Goal: Navigation & Orientation: Find specific page/section

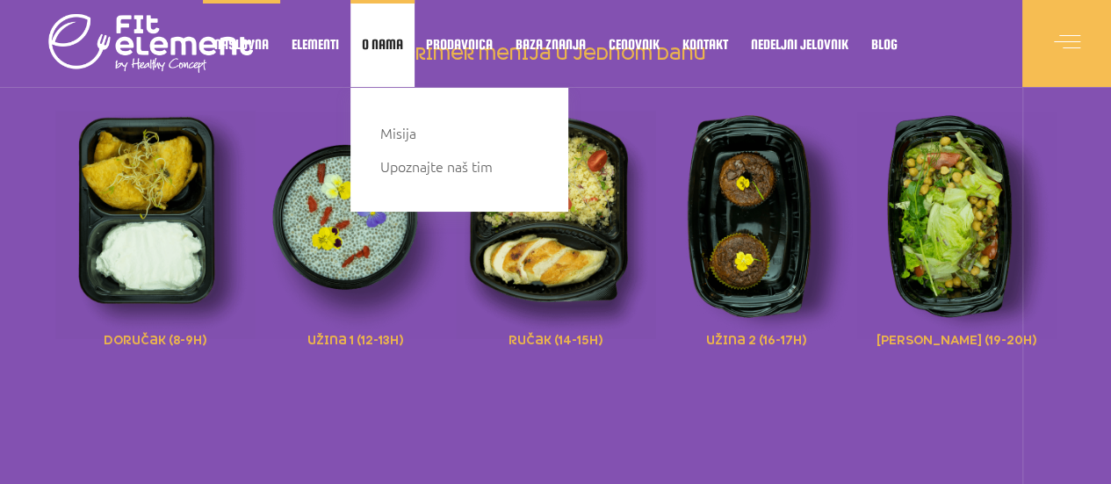
click at [394, 41] on span "O nama" at bounding box center [382, 44] width 41 height 9
click at [399, 41] on span "O nama" at bounding box center [382, 44] width 41 height 9
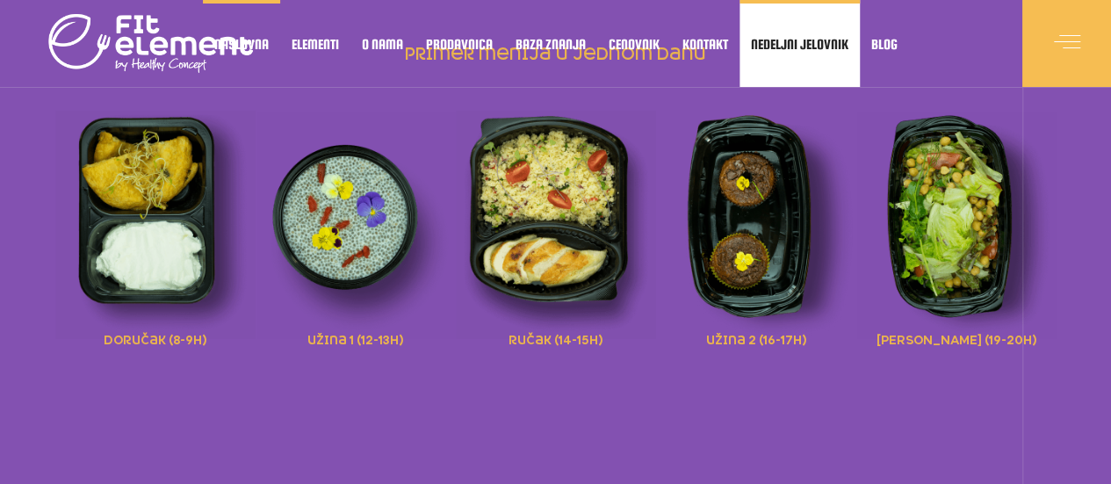
click at [782, 44] on span "Nedeljni jelovnik" at bounding box center [800, 44] width 98 height 9
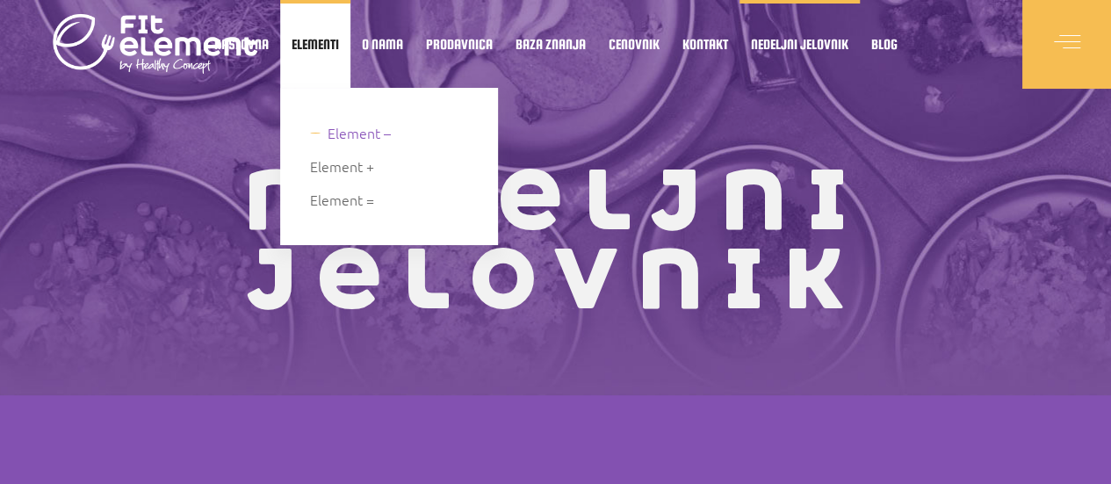
click at [328, 127] on span "Element –" at bounding box center [359, 133] width 63 height 24
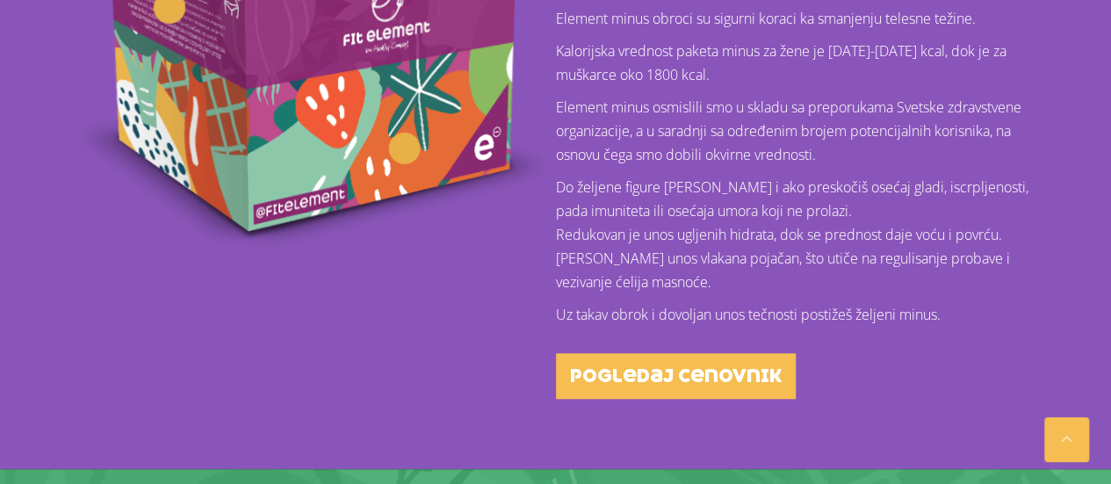
scroll to position [615, 0]
